Goal: Task Accomplishment & Management: Use online tool/utility

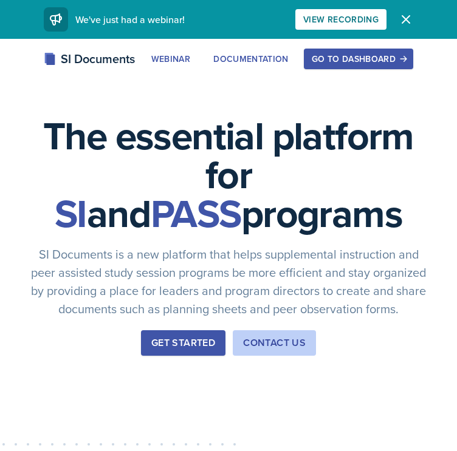
click at [376, 63] on div "Go to Dashboard" at bounding box center [357, 59] width 93 height 10
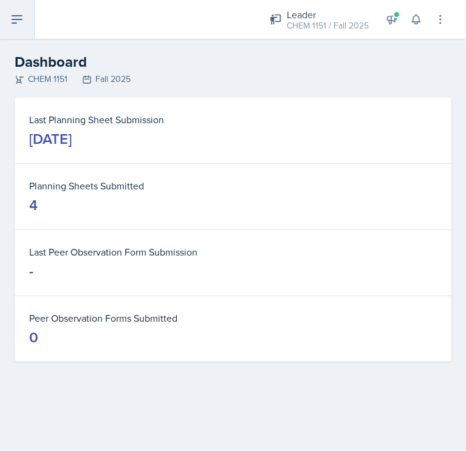
click at [22, 26] on icon at bounding box center [17, 19] width 15 height 15
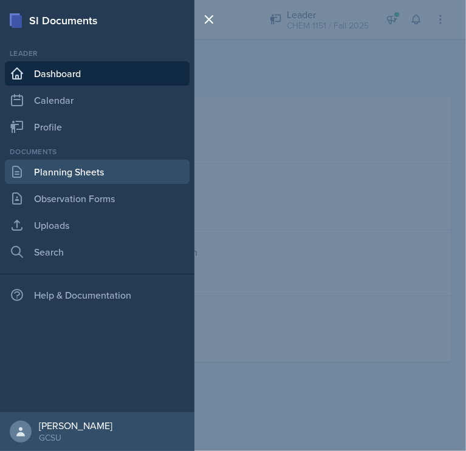
click at [90, 182] on link "Planning Sheets" at bounding box center [97, 172] width 185 height 24
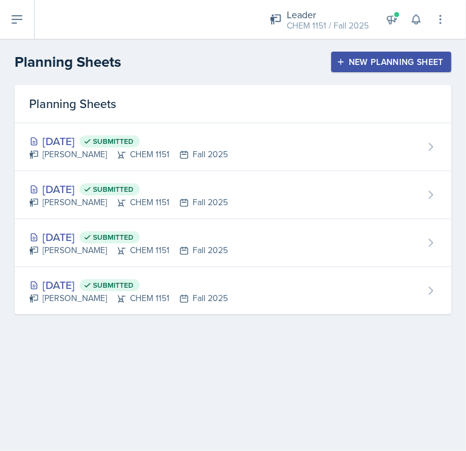
click at [391, 61] on div "New Planning Sheet" at bounding box center [391, 62] width 104 height 10
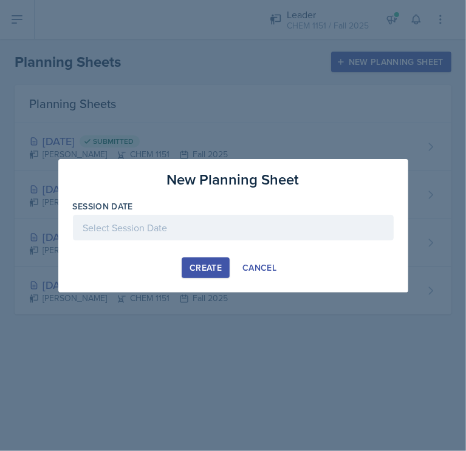
click at [175, 231] on div at bounding box center [233, 227] width 321 height 25
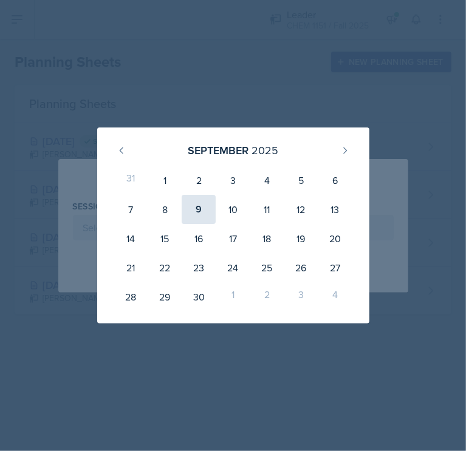
click at [205, 216] on div "9" at bounding box center [199, 209] width 34 height 29
type input "[DATE]"
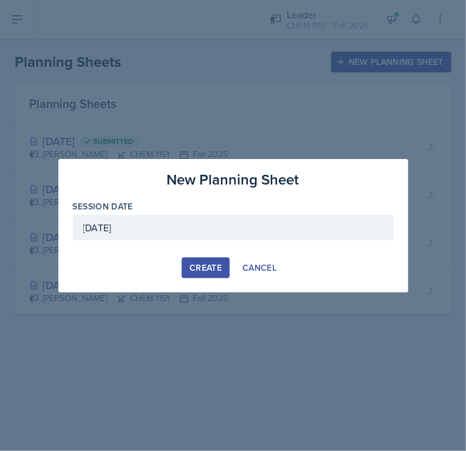
click at [213, 260] on button "Create" at bounding box center [206, 267] width 48 height 21
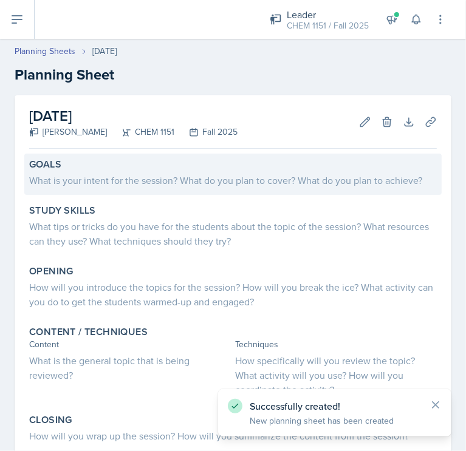
click at [146, 182] on div "What is your intent for the session? What do you plan to cover? What do you pla…" at bounding box center [232, 180] width 407 height 15
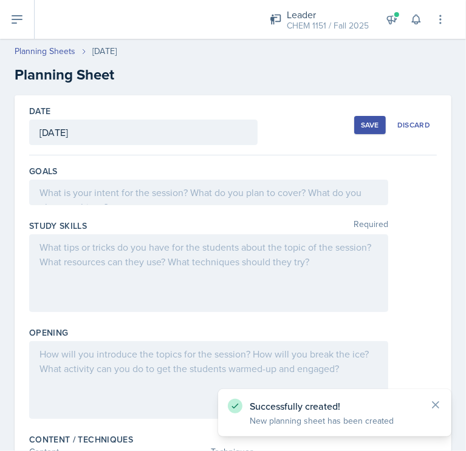
click at [146, 182] on div at bounding box center [208, 192] width 359 height 25
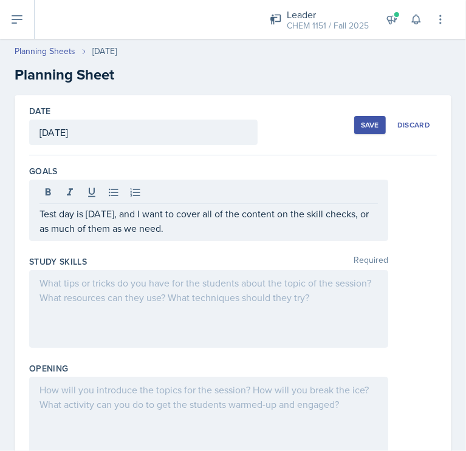
click at [216, 315] on div at bounding box center [208, 309] width 359 height 78
